Goal: Task Accomplishment & Management: Use online tool/utility

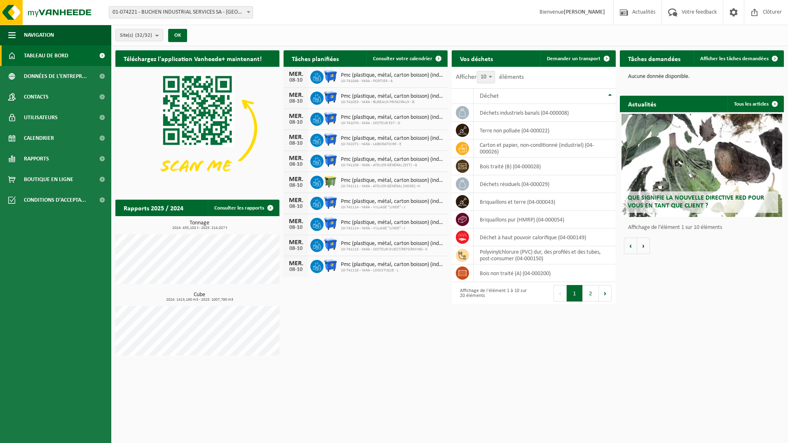
click at [221, 17] on span "01-074221 - BUCHEN INDUSTRIAL SERVICES SA - [GEOGRAPHIC_DATA]-RAMET" at bounding box center [180, 13] width 143 height 12
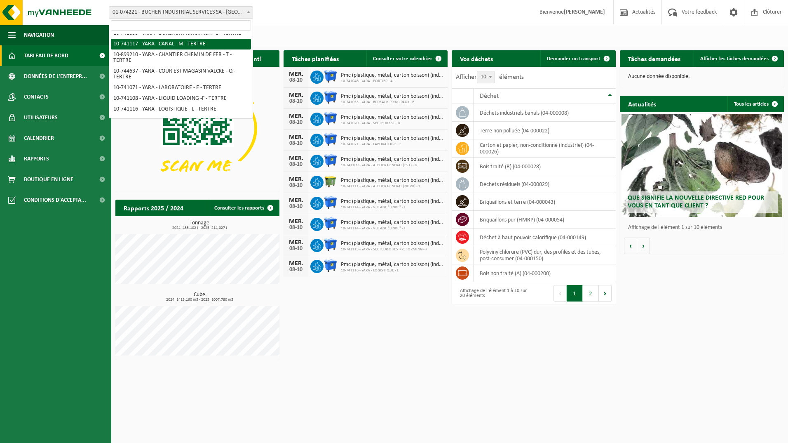
scroll to position [124, 0]
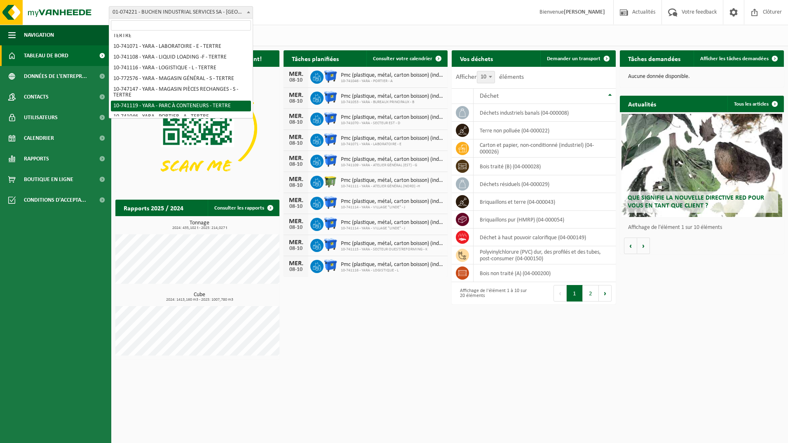
select select "4520"
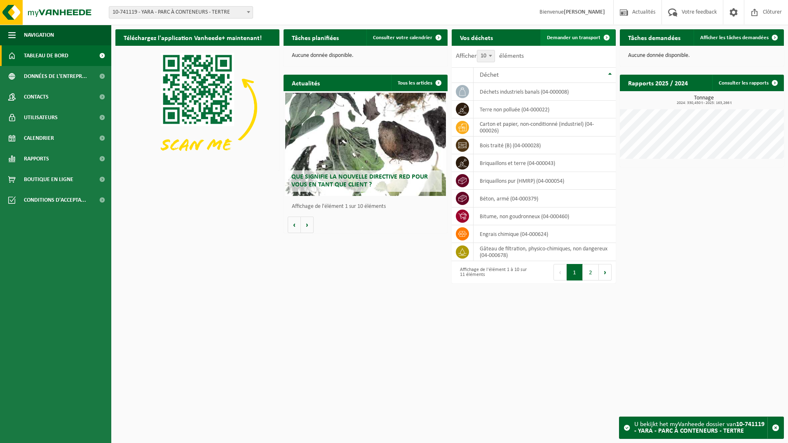
click at [601, 38] on span at bounding box center [607, 37] width 16 height 16
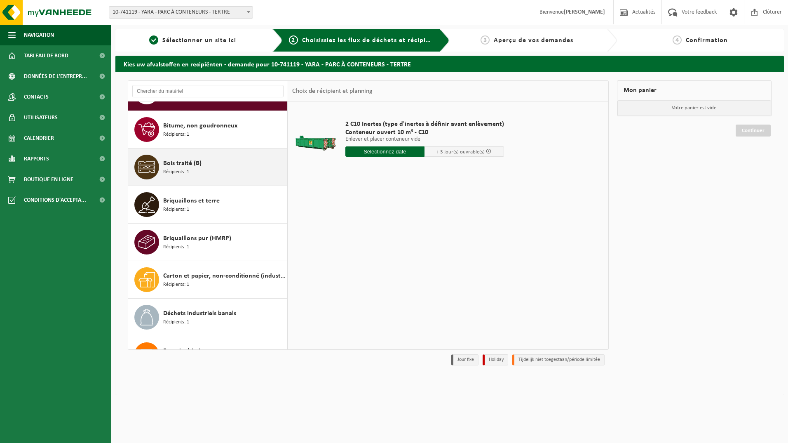
scroll to position [41, 0]
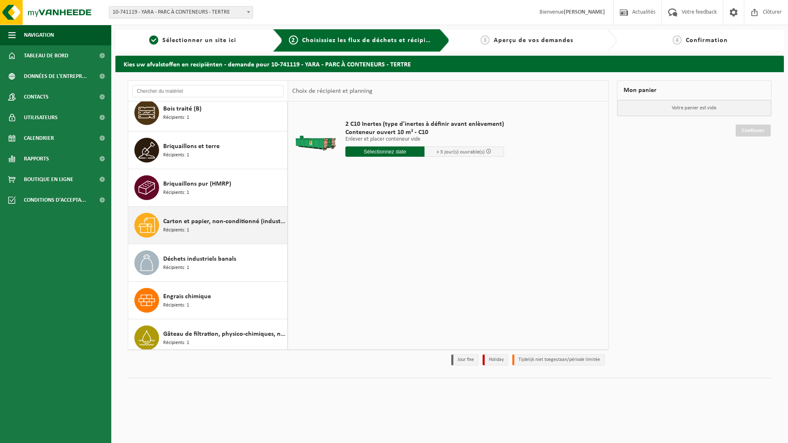
click at [207, 232] on div "Carton et papier, non-conditionné (industriel) Récipients: 1" at bounding box center [224, 225] width 122 height 25
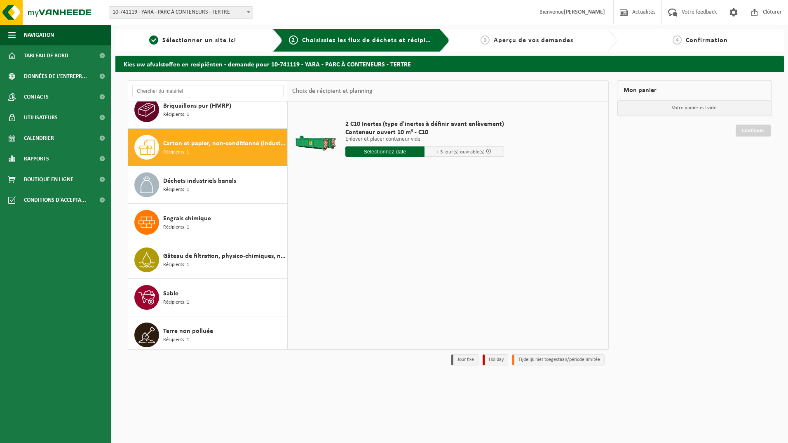
scroll to position [164, 0]
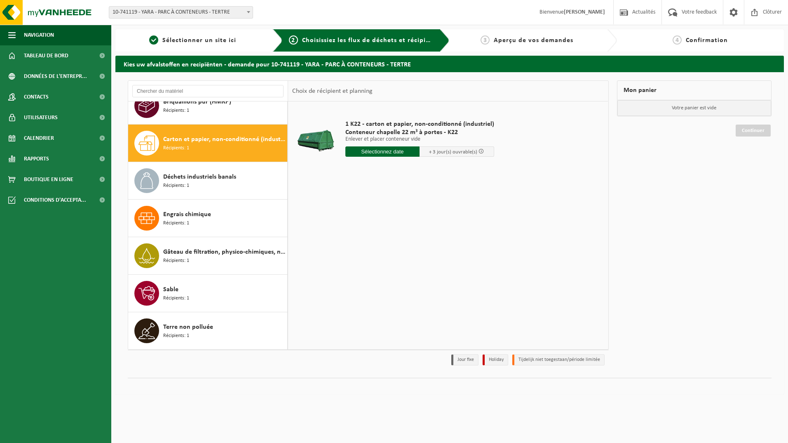
click at [394, 154] on input "text" at bounding box center [382, 151] width 75 height 10
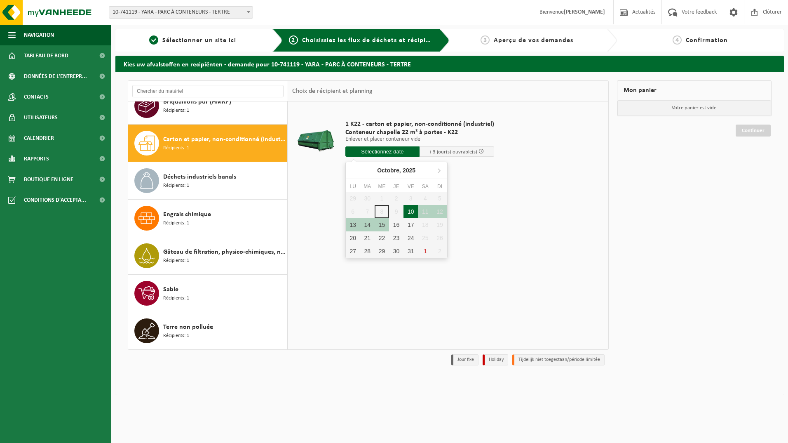
click at [411, 213] on div "10" at bounding box center [411, 211] width 14 height 13
type input "à partir de 2025-10-10"
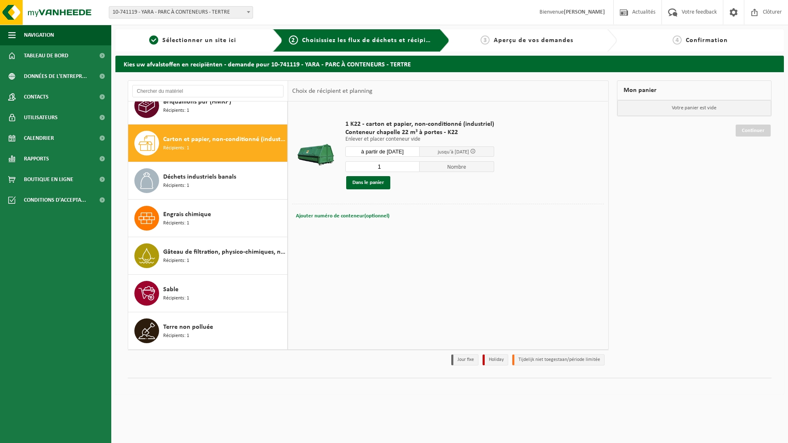
click at [334, 215] on span "Ajouter numéro de conteneur(optionnel)" at bounding box center [343, 215] width 94 height 5
type input "K22-494"
click at [380, 183] on button "Dans le panier" at bounding box center [368, 182] width 44 height 13
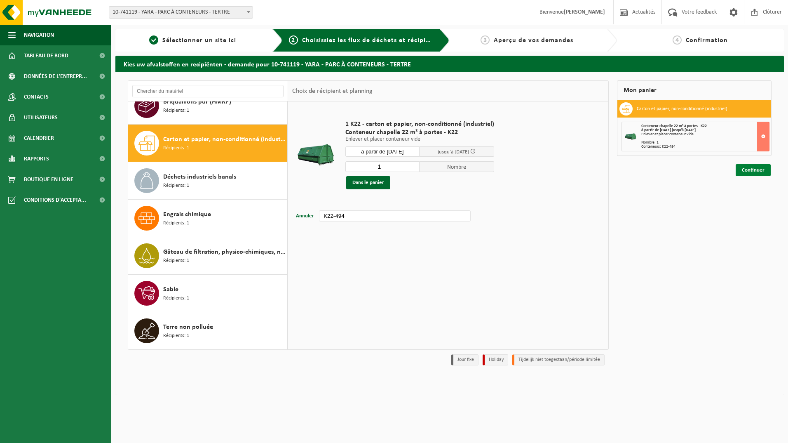
click at [766, 171] on link "Continuer" at bounding box center [753, 170] width 35 height 12
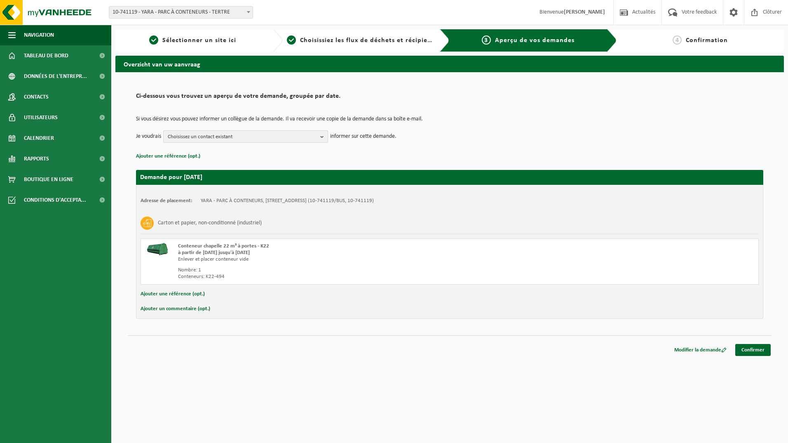
click at [237, 134] on span "Choisissez un contact existant" at bounding box center [242, 137] width 149 height 12
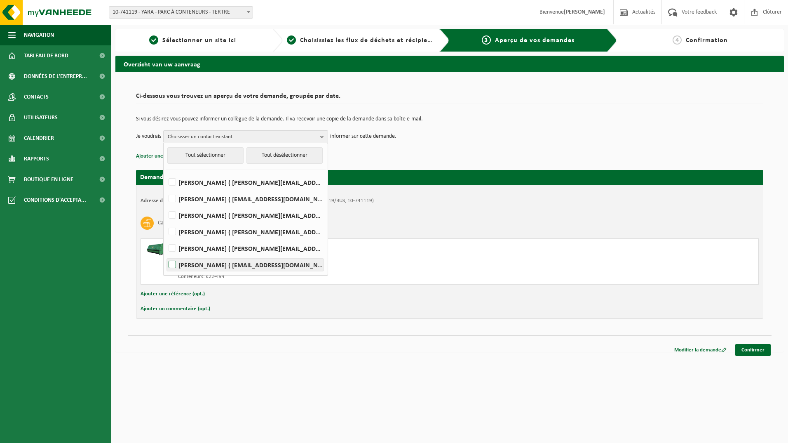
click at [199, 269] on label "LAURENT VILLERS ( laurent.villers@yara.com )" at bounding box center [245, 264] width 157 height 12
click at [166, 254] on input "LAURENT VILLERS ( laurent.villers@yara.com )" at bounding box center [165, 254] width 0 height 0
checkbox input "true"
click at [754, 347] on link "Confirmer" at bounding box center [752, 350] width 35 height 12
